Goal: Information Seeking & Learning: Learn about a topic

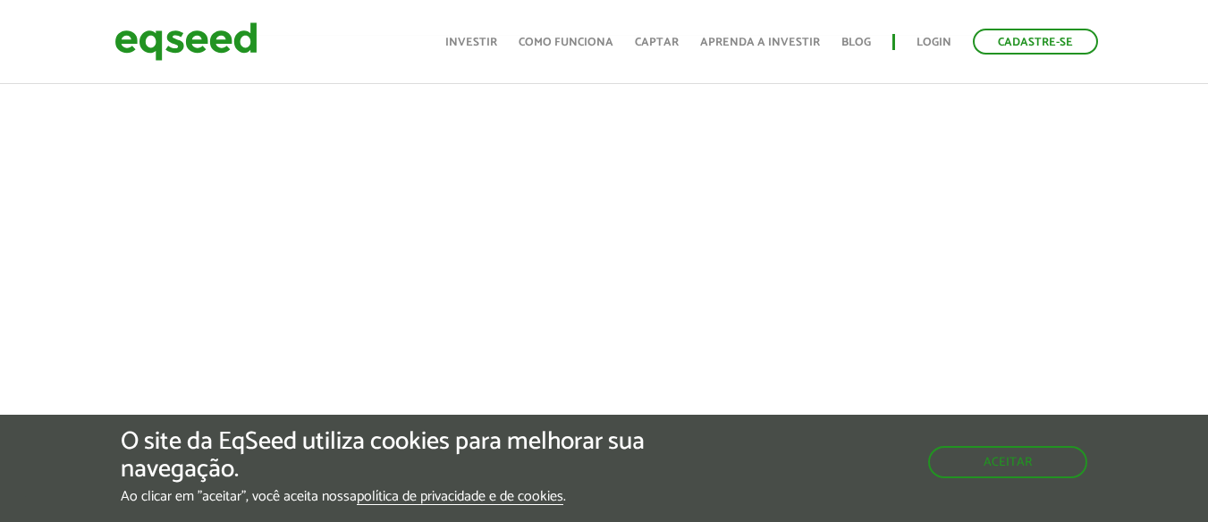
scroll to position [742, 0]
click at [1006, 466] on button "Aceitar" at bounding box center [1009, 460] width 156 height 29
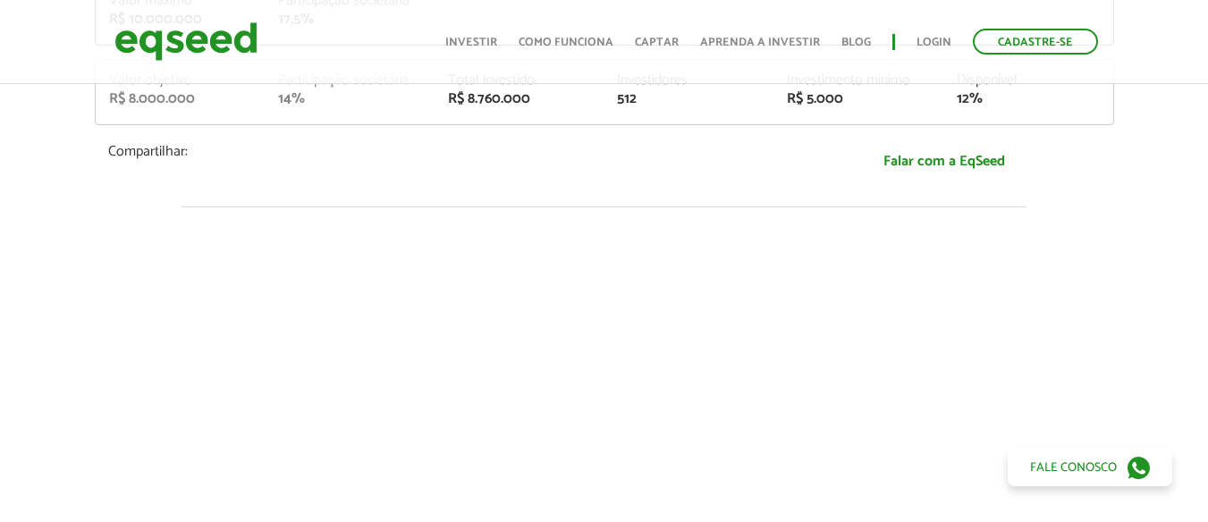
scroll to position [563, 0]
